Goal: Transaction & Acquisition: Purchase product/service

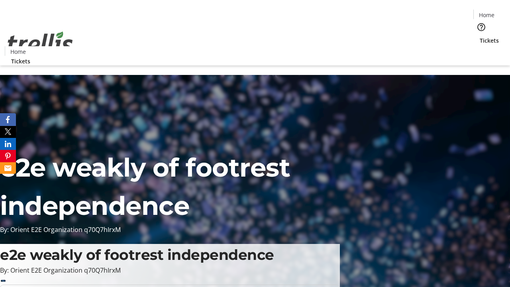
click at [480, 36] on span "Tickets" at bounding box center [489, 40] width 19 height 8
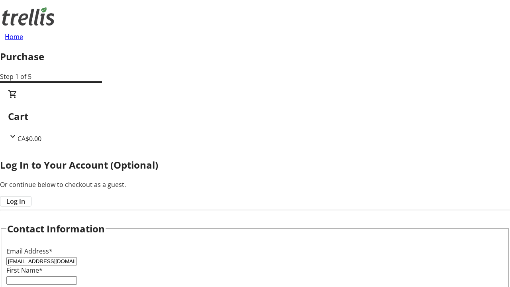
type input "[EMAIL_ADDRESS][DOMAIN_NAME]"
type input "Malika"
type input "[PERSON_NAME]"
